Goal: Find contact information: Find contact information

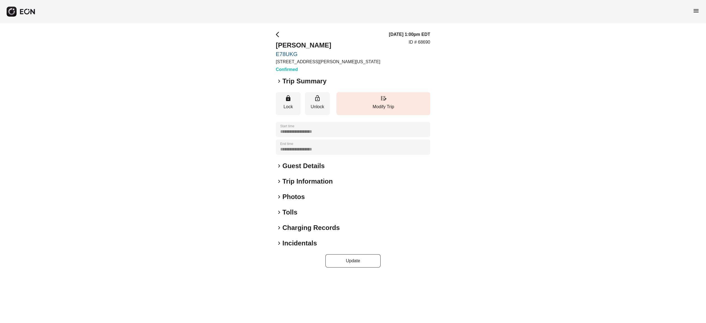
click at [306, 164] on h2 "Guest Details" at bounding box center [303, 165] width 42 height 9
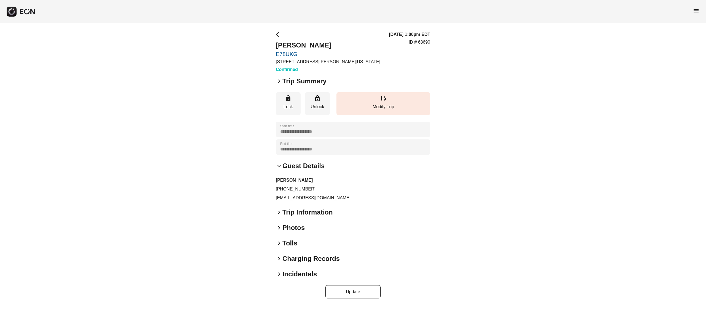
click at [296, 186] on p "+19172245914" at bounding box center [353, 189] width 154 height 7
copy p "+19172245914"
click at [307, 198] on p "nialmurphy77@gmail.com" at bounding box center [353, 197] width 154 height 7
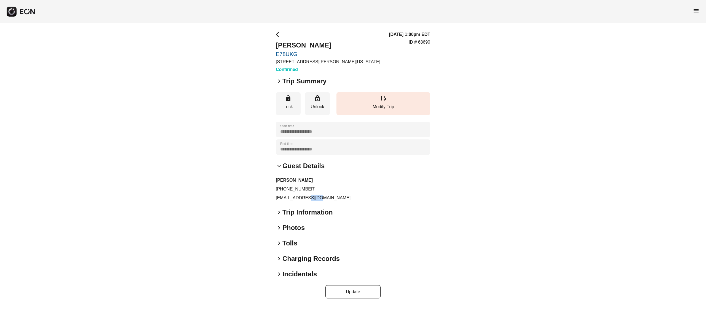
click at [307, 198] on p "nialmurphy77@gmail.com" at bounding box center [353, 197] width 154 height 7
copy div "nialmurphy77@gmail.com keyboard_arrow_right"
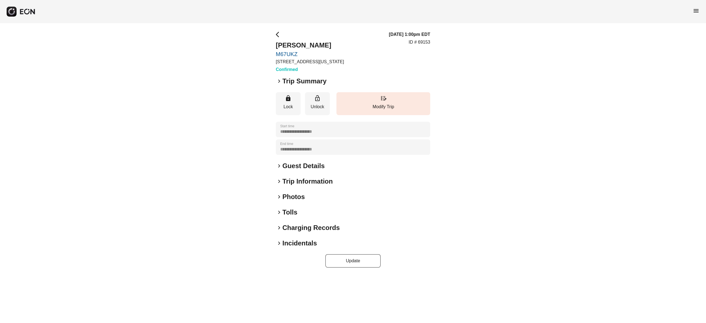
click at [306, 168] on h2 "Guest Details" at bounding box center [303, 165] width 42 height 9
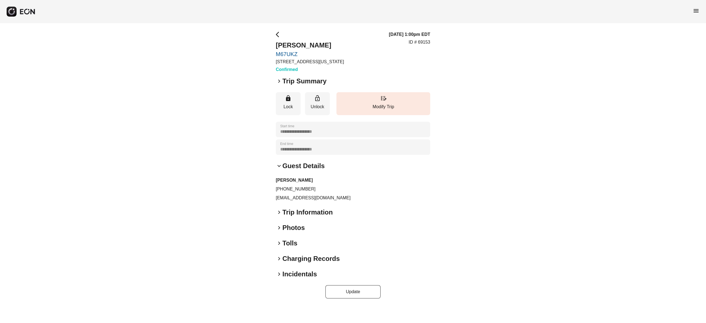
click at [294, 195] on p "[EMAIL_ADDRESS][DOMAIN_NAME]" at bounding box center [353, 197] width 154 height 7
copy div "[EMAIL_ADDRESS][DOMAIN_NAME] keyboard_arrow_right"
click at [290, 185] on div "[PERSON_NAME] [PHONE_NUMBER] [EMAIL_ADDRESS][DOMAIN_NAME]" at bounding box center [353, 189] width 154 height 24
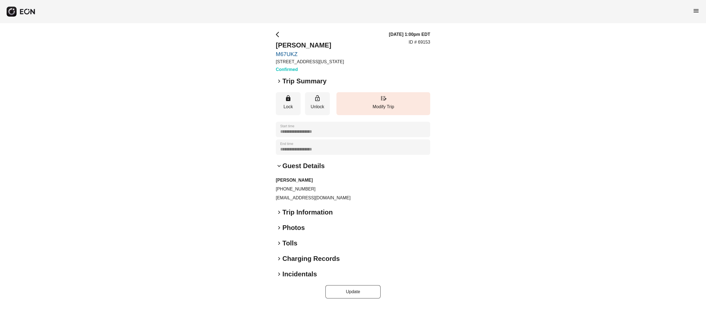
click at [290, 189] on p "[PHONE_NUMBER]" at bounding box center [353, 189] width 154 height 7
copy p "[PHONE_NUMBER]"
